Goal: Task Accomplishment & Management: Complete application form

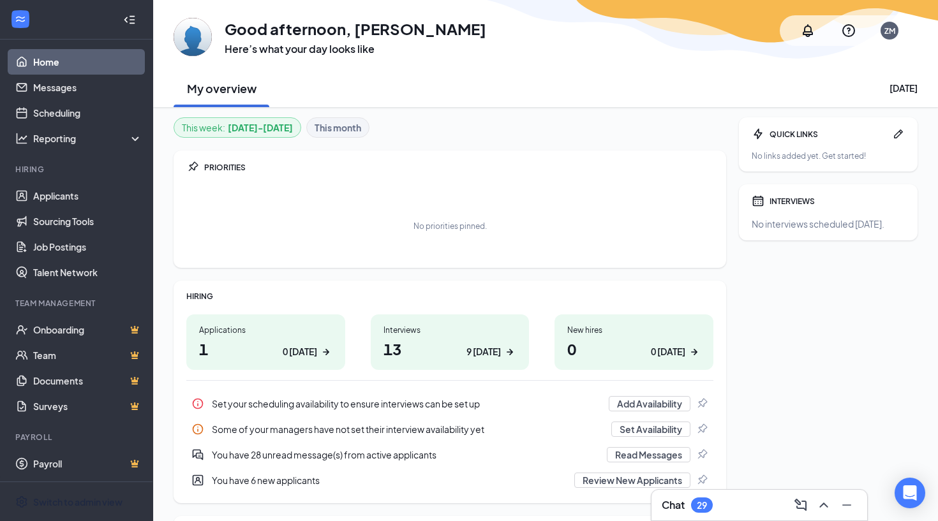
scroll to position [3, 0]
click at [55, 505] on div "Switch to admin view" at bounding box center [77, 502] width 89 height 13
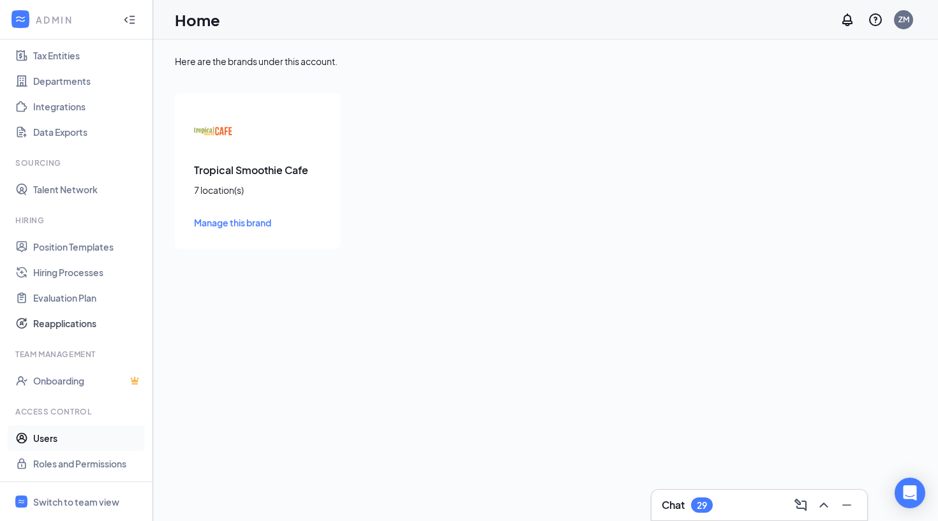
scroll to position [92, 0]
click at [48, 440] on link "Users" at bounding box center [87, 438] width 109 height 26
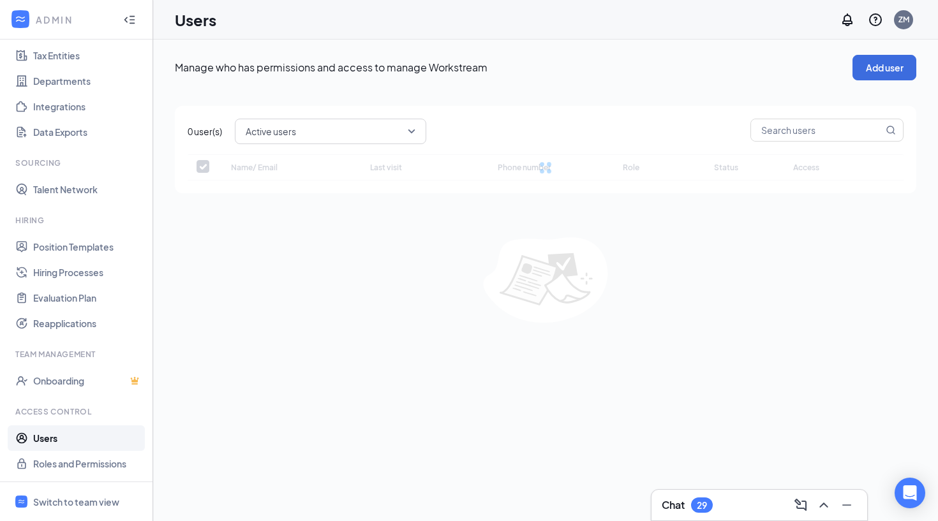
checkbox input "false"
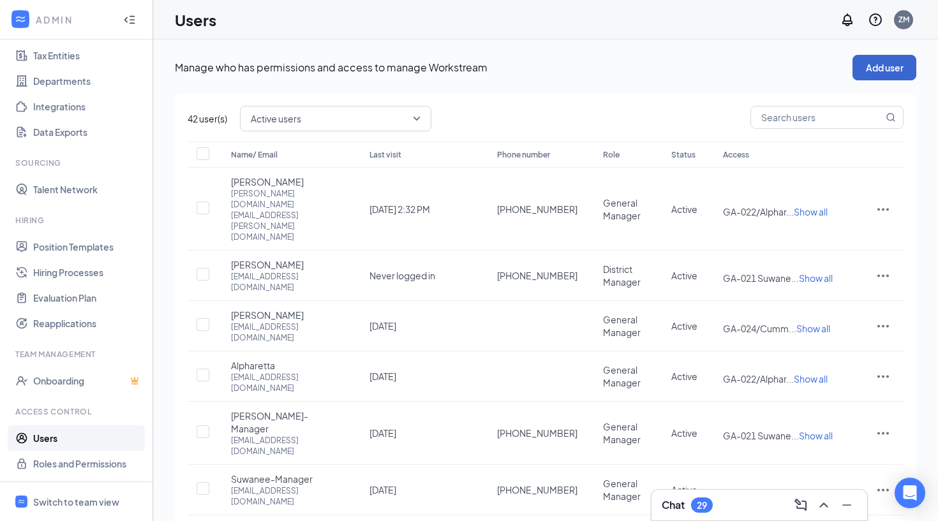
click at [880, 72] on button "Add user" at bounding box center [884, 68] width 64 height 26
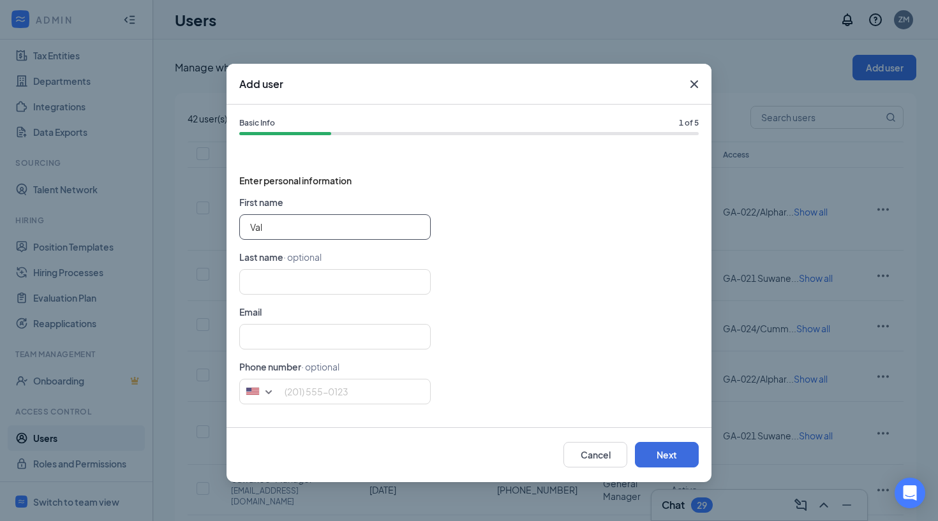
type input "[PERSON_NAME]"
type input "Idah"
type input "7705395758"
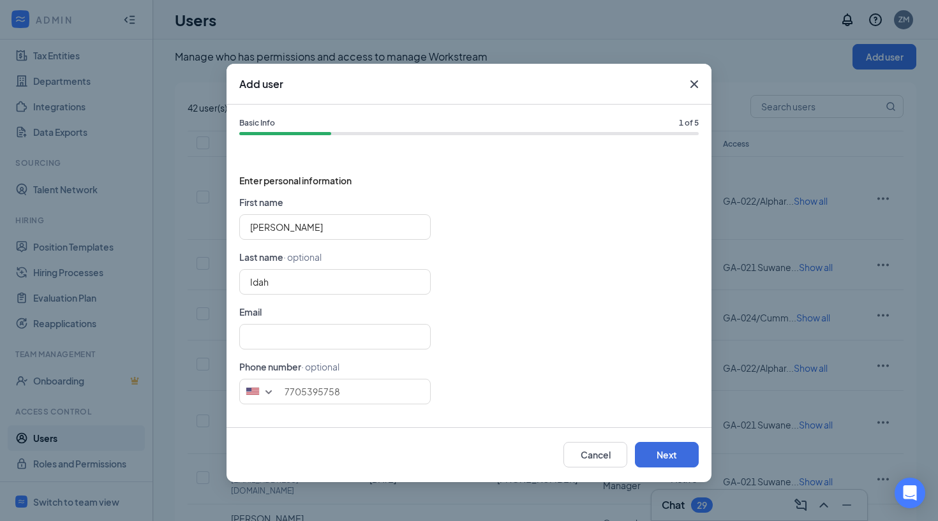
scroll to position [47, 0]
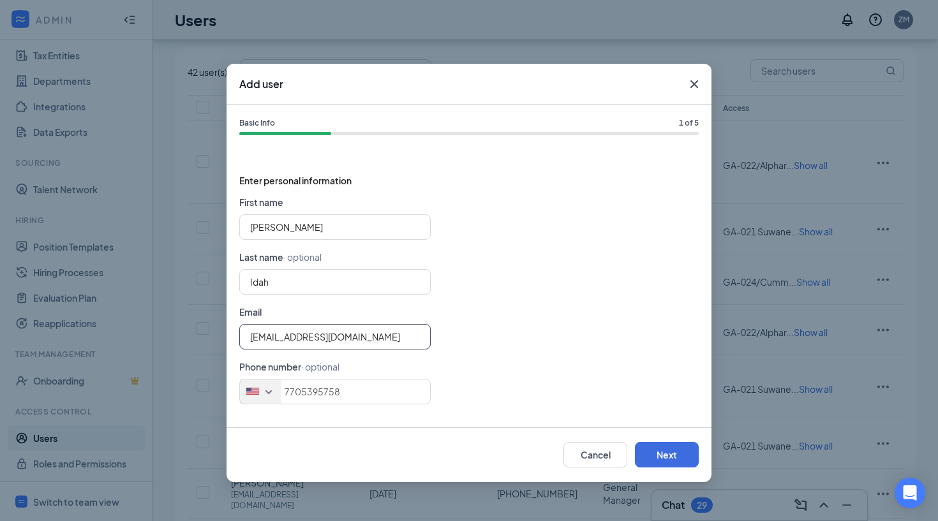
type input "[EMAIL_ADDRESS][DOMAIN_NAME]"
click at [444, 383] on div "[GEOGRAPHIC_DATA] + 1 [GEOGRAPHIC_DATA] + 65 [GEOGRAPHIC_DATA] + 1 [GEOGRAPHIC_…" at bounding box center [468, 392] width 459 height 26
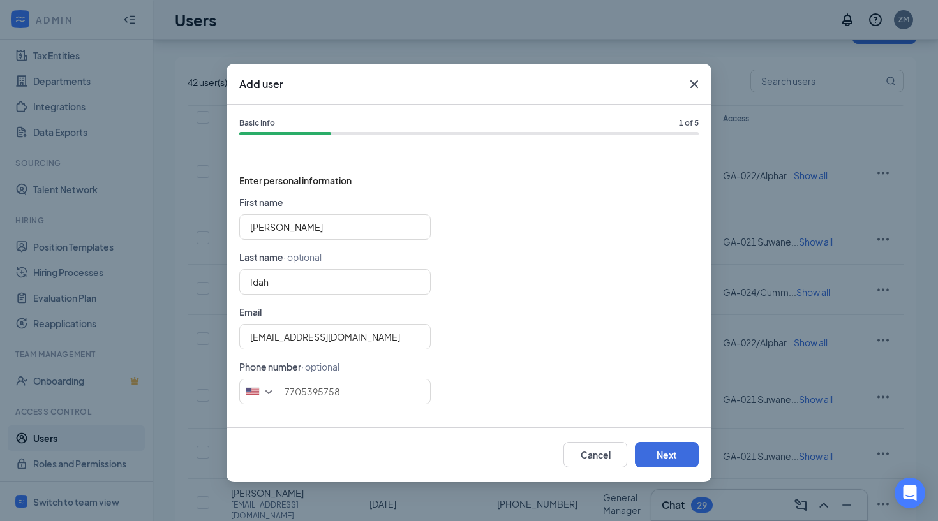
scroll to position [42, 0]
click at [663, 453] on button "Next" at bounding box center [667, 455] width 64 height 26
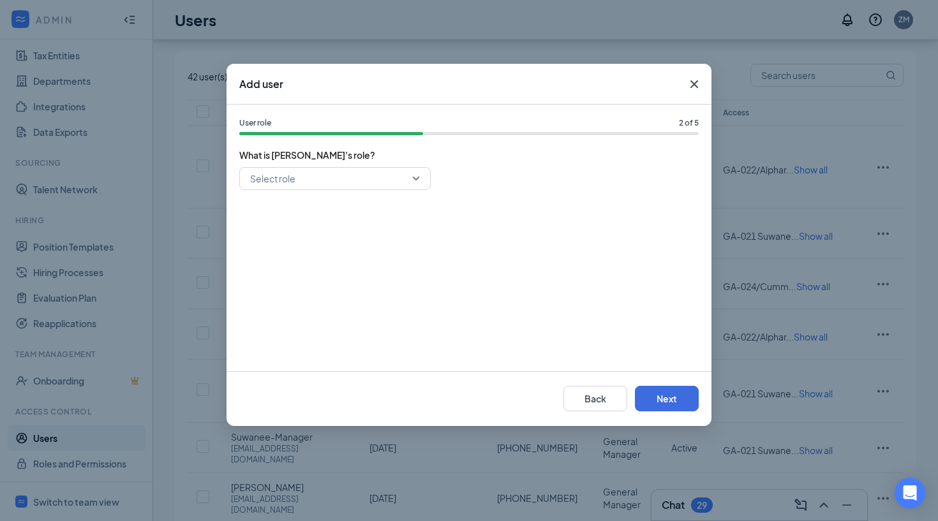
click at [403, 186] on input "search" at bounding box center [330, 179] width 167 height 22
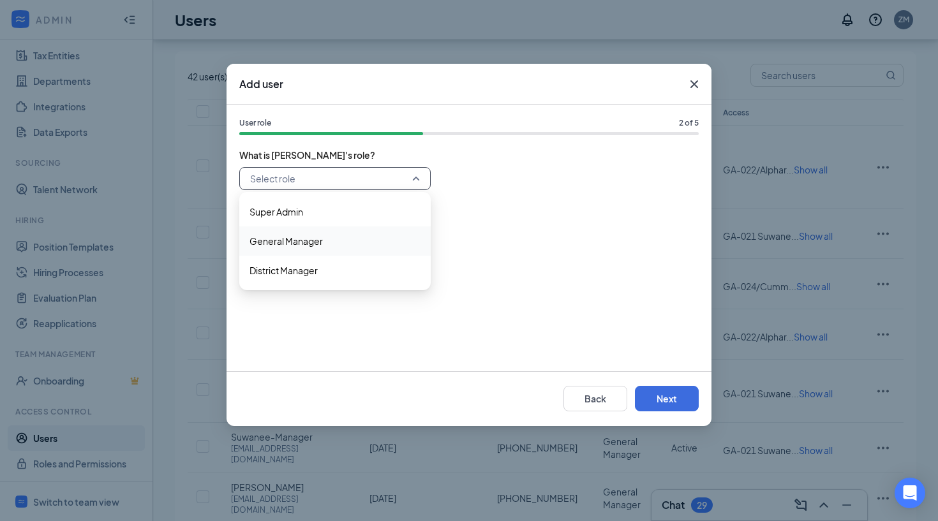
click at [370, 239] on span "General Manager" at bounding box center [334, 241] width 171 height 14
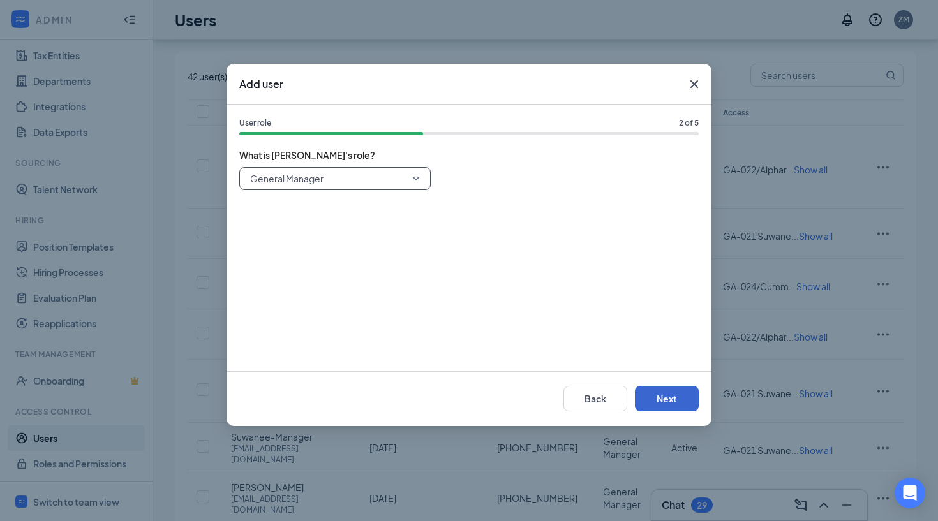
click at [665, 399] on button "Next" at bounding box center [667, 399] width 64 height 26
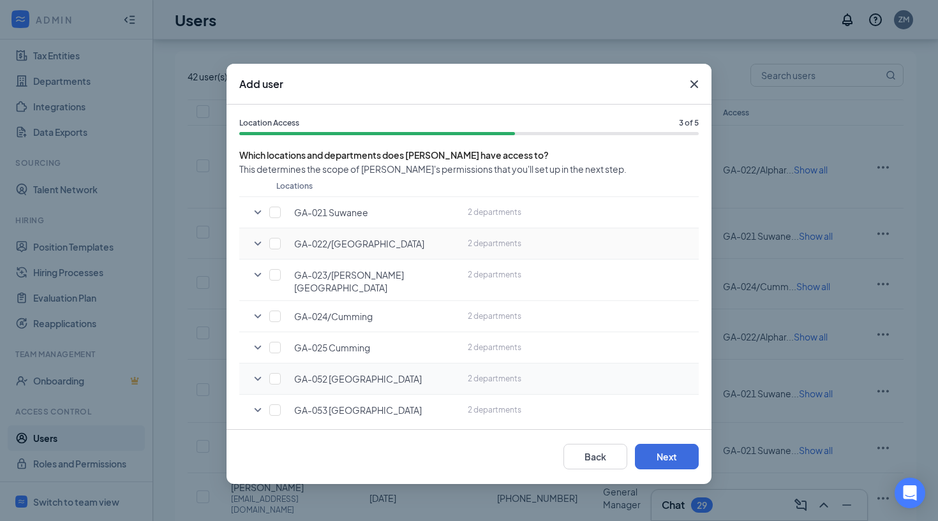
scroll to position [77, 0]
click at [271, 343] on input "checkbox" at bounding box center [274, 348] width 11 height 11
checkbox input "true"
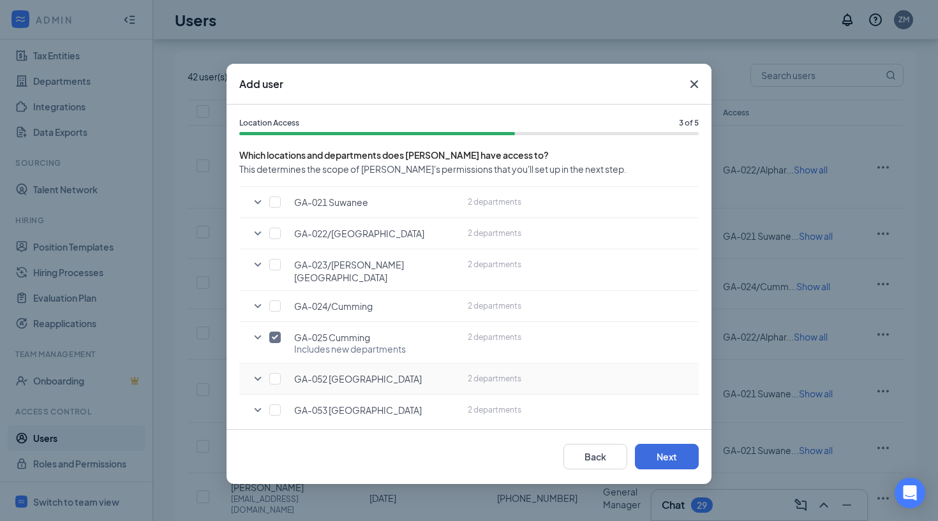
scroll to position [87, 0]
click at [670, 460] on button "Next" at bounding box center [667, 457] width 64 height 26
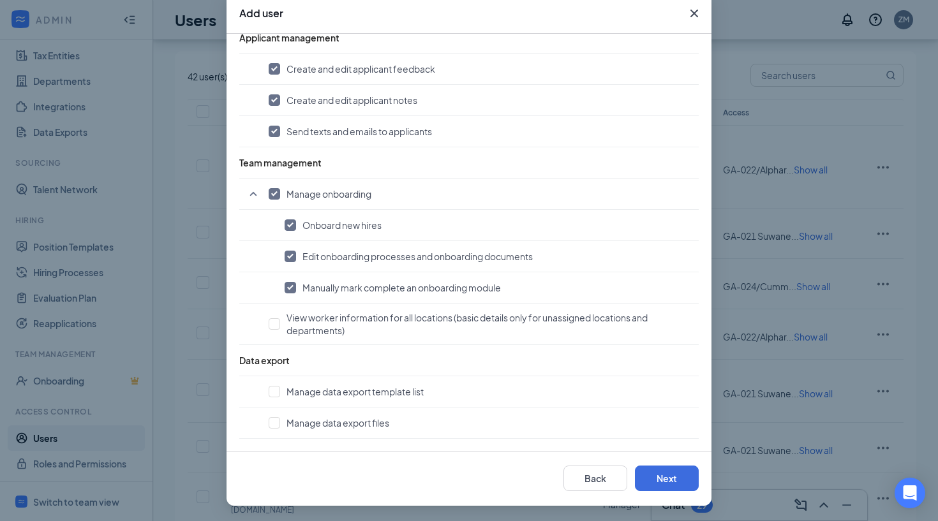
scroll to position [71, 0]
click at [665, 475] on button "Next" at bounding box center [667, 479] width 64 height 26
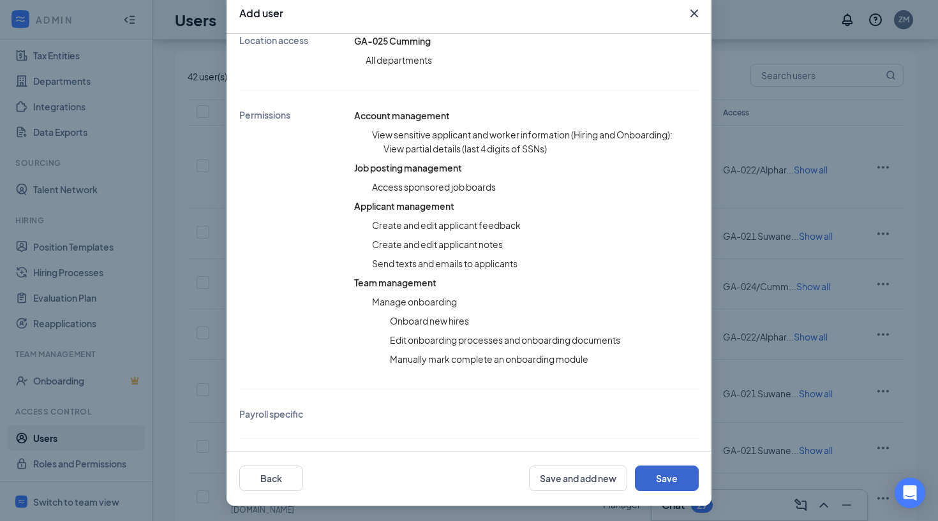
click at [665, 475] on button "Save" at bounding box center [667, 479] width 64 height 26
